Goal: Task Accomplishment & Management: Manage account settings

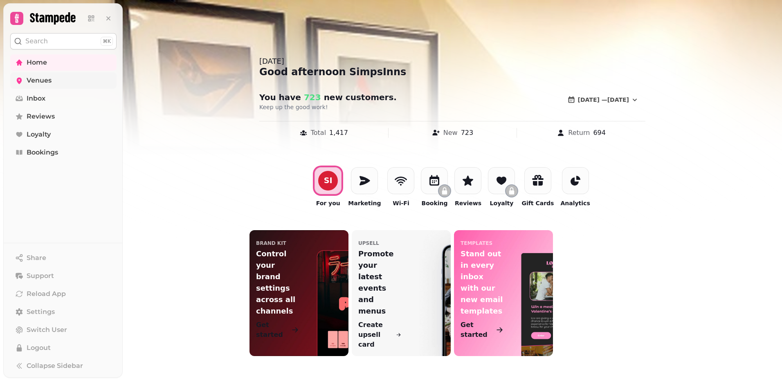
click at [38, 82] on span "Venues" at bounding box center [39, 81] width 25 height 10
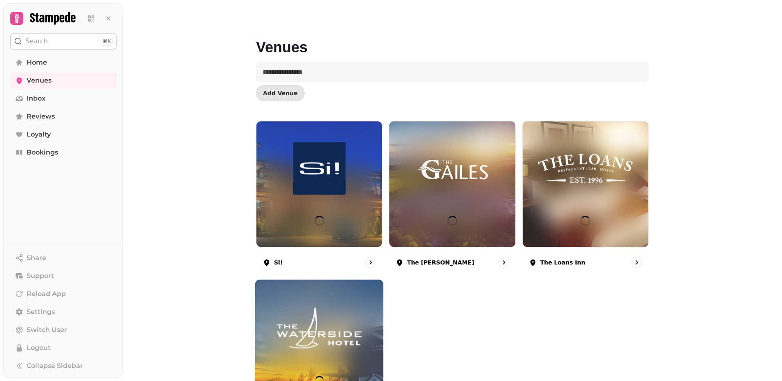
click at [330, 320] on img at bounding box center [319, 328] width 96 height 54
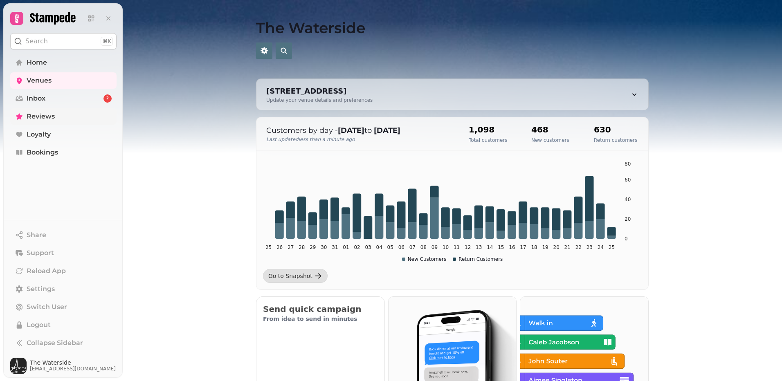
click at [56, 117] on link "Reviews" at bounding box center [63, 116] width 106 height 16
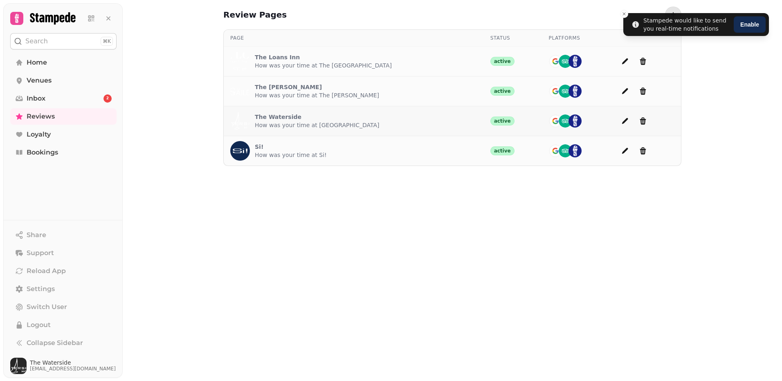
click at [270, 119] on p "The Waterside" at bounding box center [317, 117] width 124 height 8
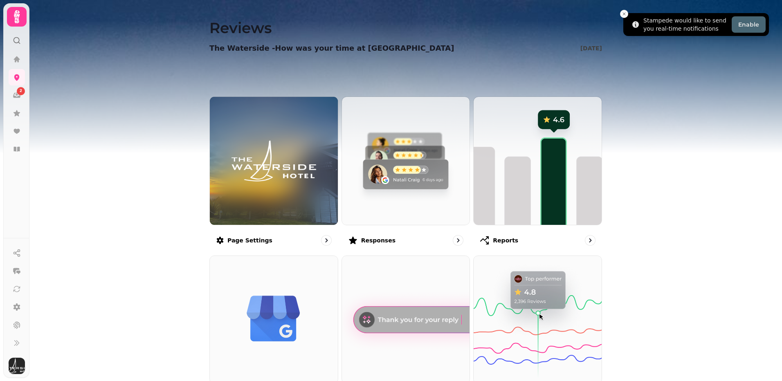
click at [740, 22] on button "Enable" at bounding box center [748, 24] width 34 height 16
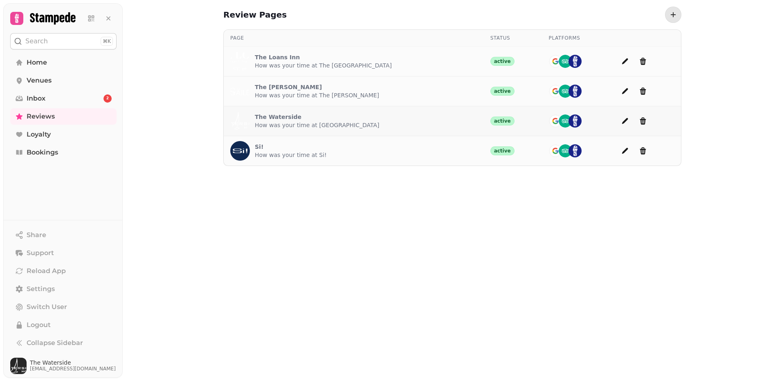
click at [268, 115] on p "The Waterside" at bounding box center [317, 117] width 124 height 8
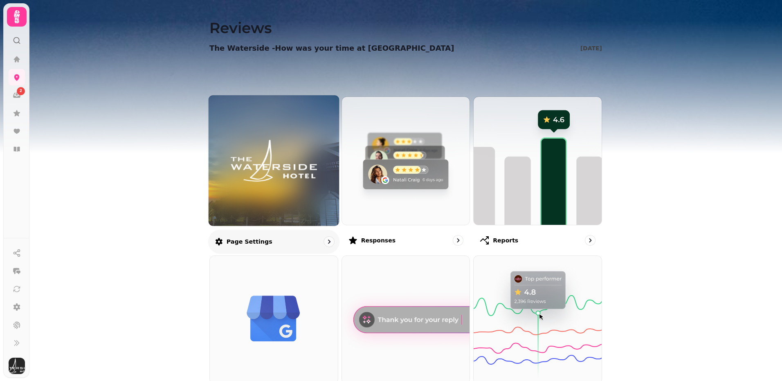
click at [253, 160] on img at bounding box center [274, 161] width 98 height 54
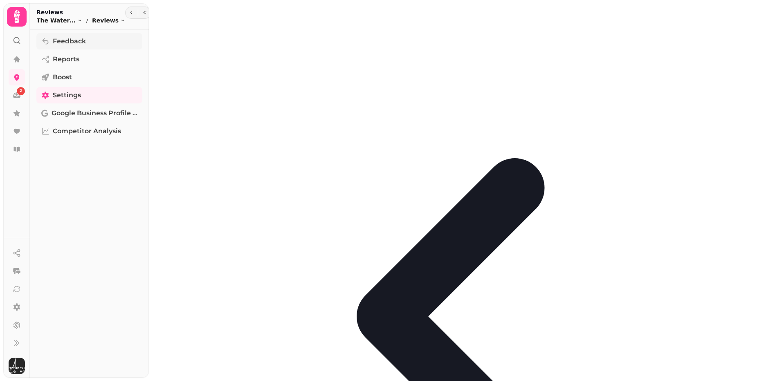
click at [55, 40] on span "Feedback" at bounding box center [69, 41] width 33 height 10
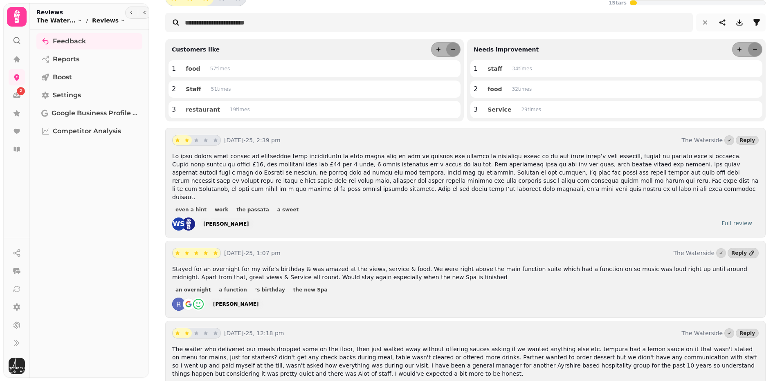
scroll to position [164, 0]
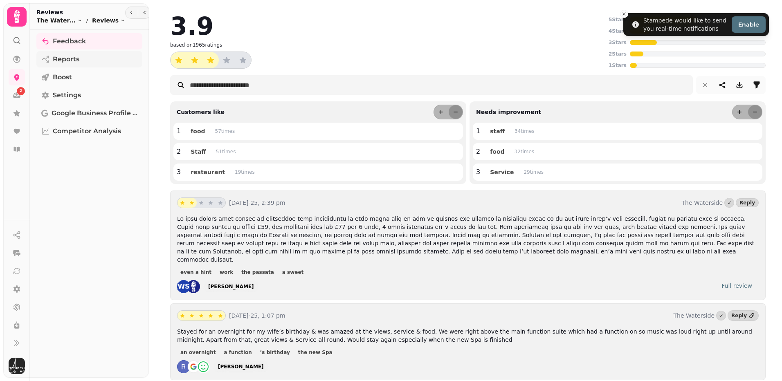
click at [86, 55] on link "Reports" at bounding box center [89, 59] width 106 height 16
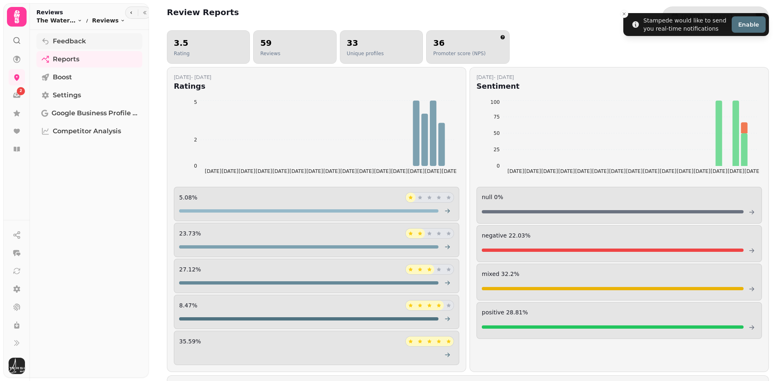
click at [68, 43] on span "Feedback" at bounding box center [69, 41] width 33 height 10
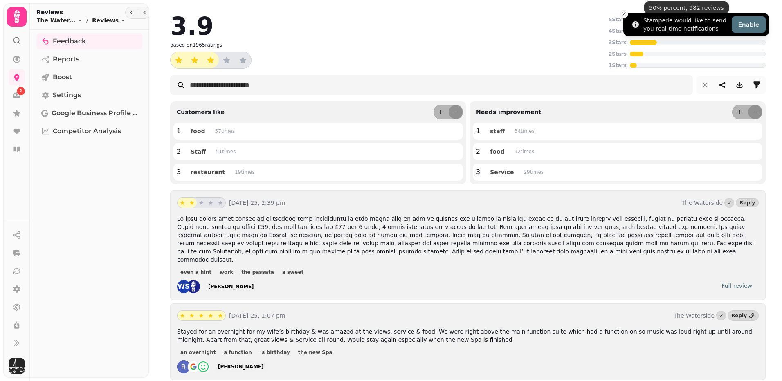
click at [625, 13] on line "Close toast" at bounding box center [624, 14] width 2 height 2
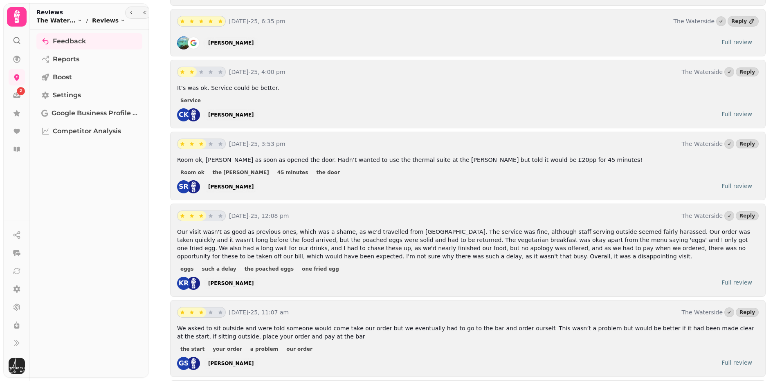
scroll to position [1758, 0]
